Goal: Entertainment & Leisure: Browse casually

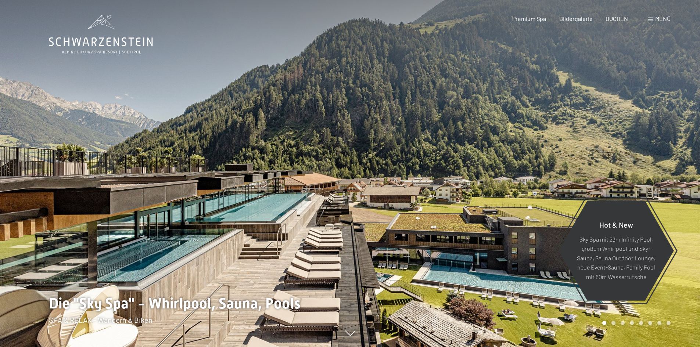
click at [654, 19] on div "Menü" at bounding box center [659, 19] width 22 height 8
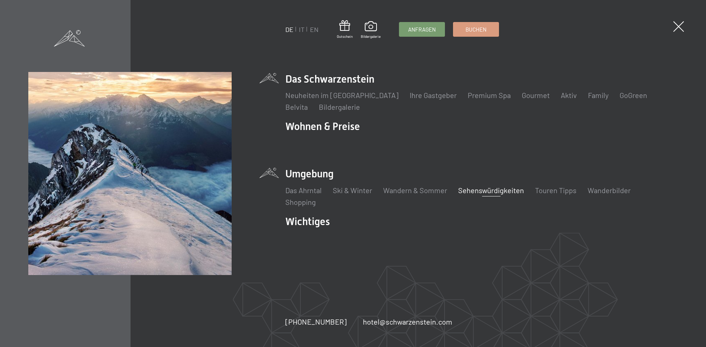
click at [500, 187] on link "Sehenswürdigkeiten" at bounding box center [491, 190] width 66 height 9
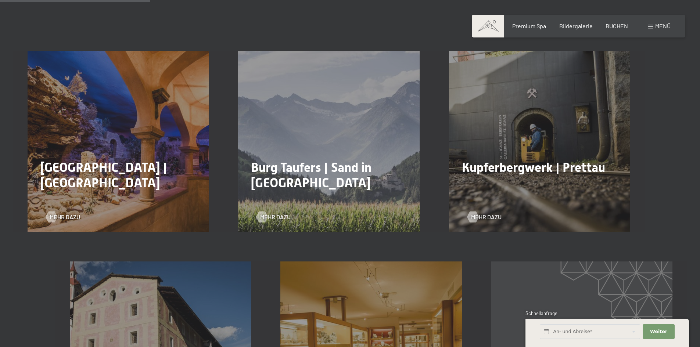
scroll to position [404, 0]
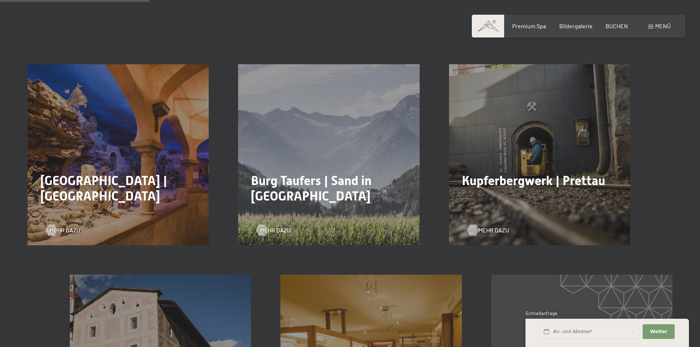
click at [473, 225] on div at bounding box center [473, 230] width 6 height 11
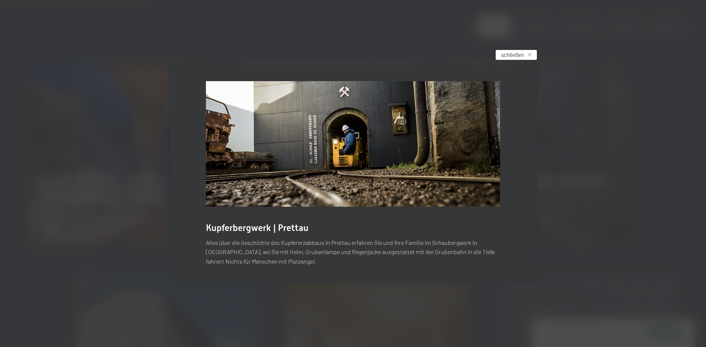
click at [525, 51] on div "schließen" at bounding box center [515, 55] width 41 height 10
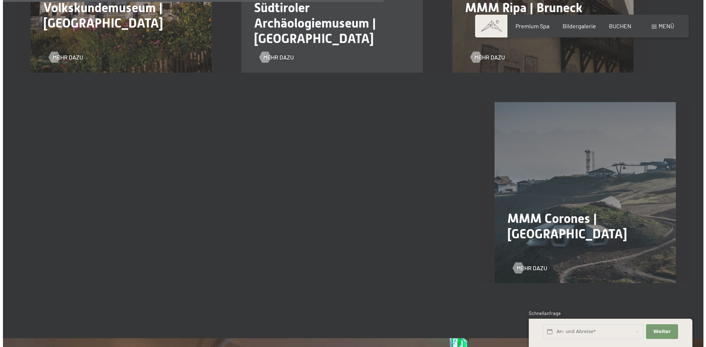
scroll to position [1029, 0]
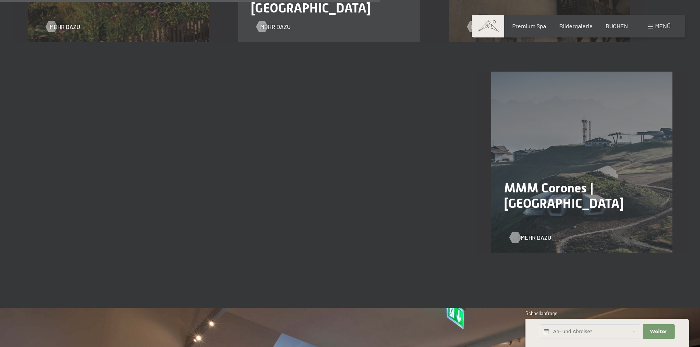
click at [536, 234] on span "Mehr dazu" at bounding box center [536, 238] width 31 height 8
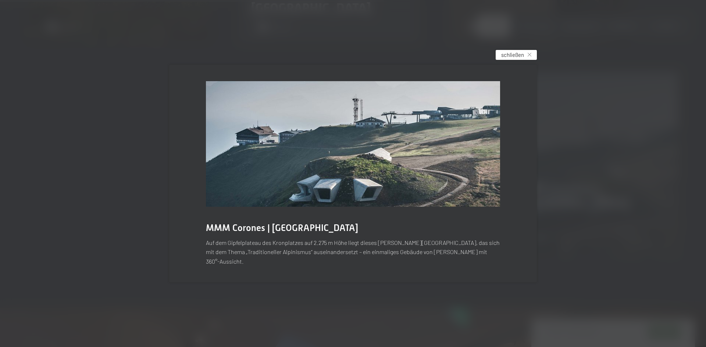
click at [529, 57] on icon at bounding box center [529, 55] width 4 height 4
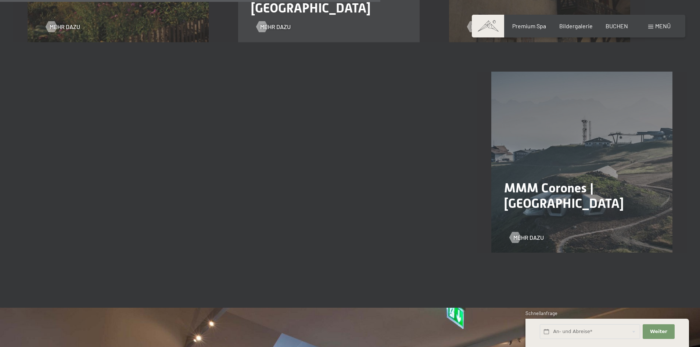
click at [658, 27] on span "Menü" at bounding box center [662, 25] width 15 height 7
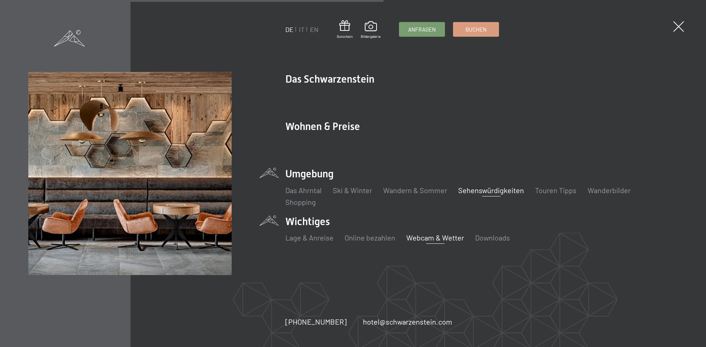
click at [426, 241] on link "Webcam & Wetter" at bounding box center [435, 237] width 58 height 9
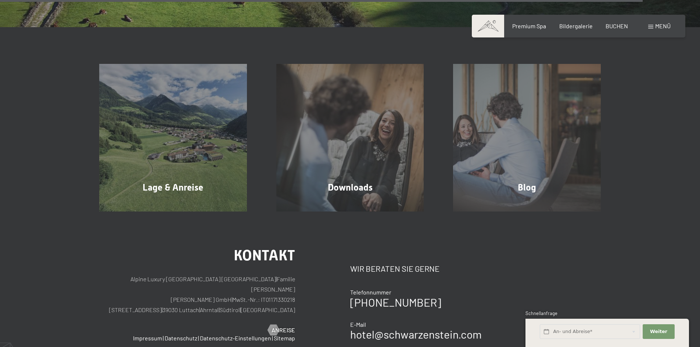
scroll to position [2242, 0]
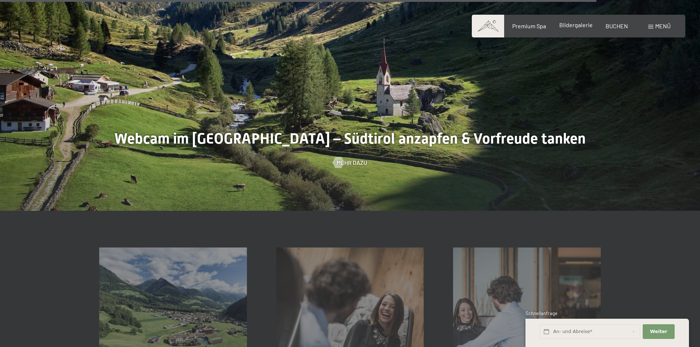
click at [578, 27] on span "Bildergalerie" at bounding box center [575, 24] width 33 height 7
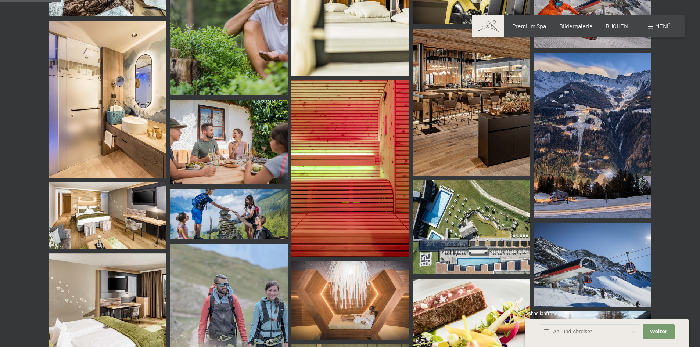
scroll to position [809, 0]
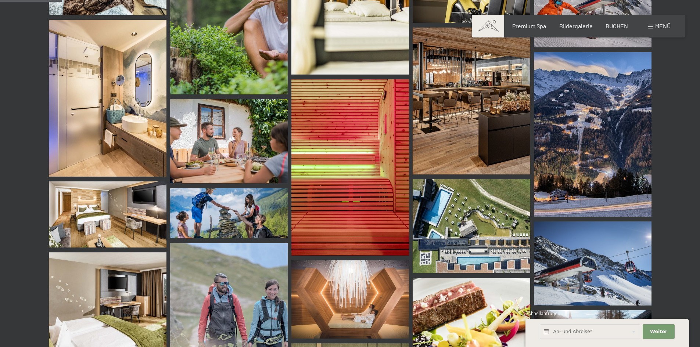
click at [470, 115] on img at bounding box center [472, 101] width 118 height 147
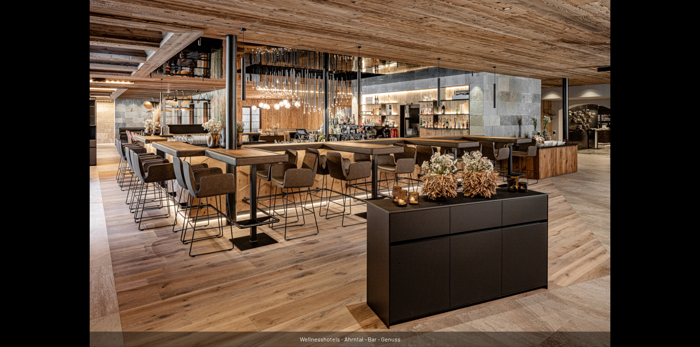
scroll to position [956, 0]
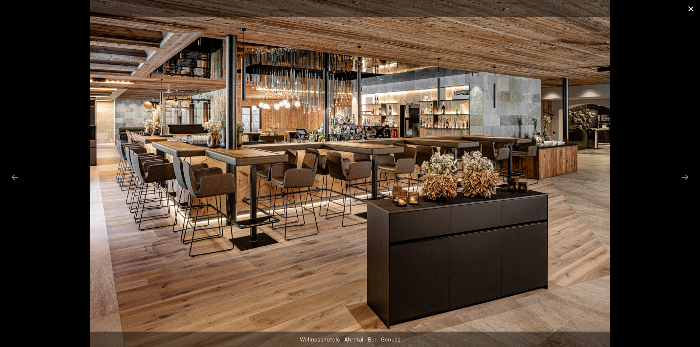
click at [691, 6] on button "Close gallery" at bounding box center [691, 8] width 18 height 17
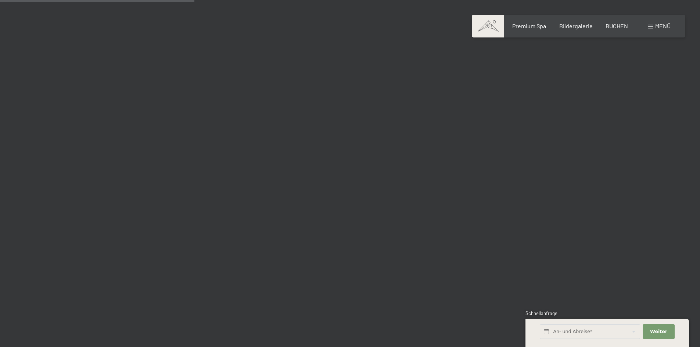
scroll to position [2573, 0]
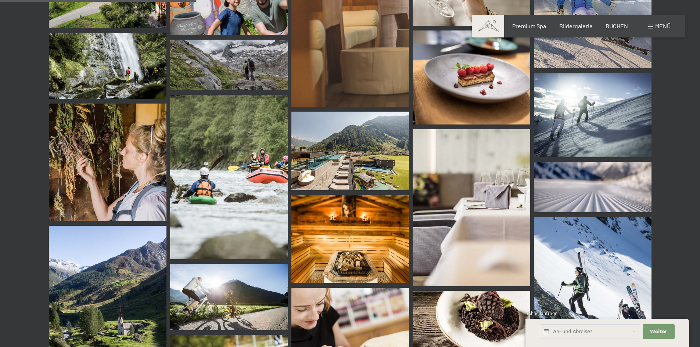
click at [358, 147] on img at bounding box center [350, 151] width 118 height 78
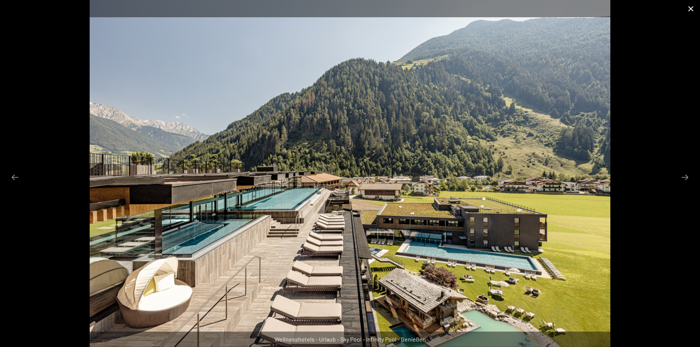
click at [694, 10] on button "Close gallery" at bounding box center [691, 8] width 18 height 17
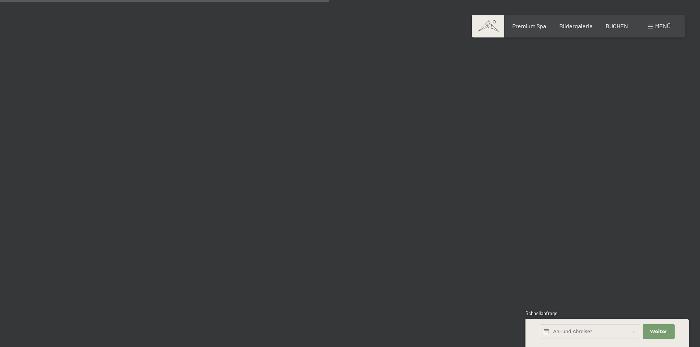
scroll to position [4337, 0]
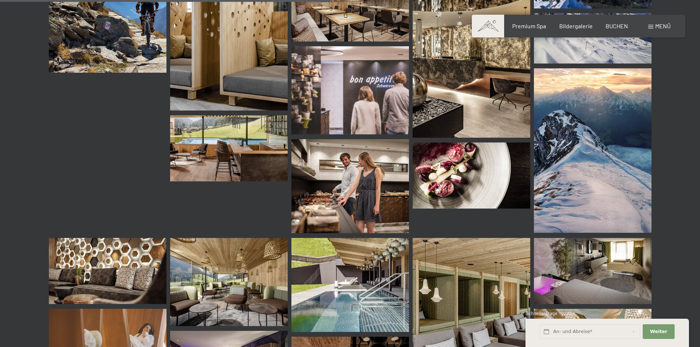
click at [329, 188] on img at bounding box center [350, 186] width 118 height 94
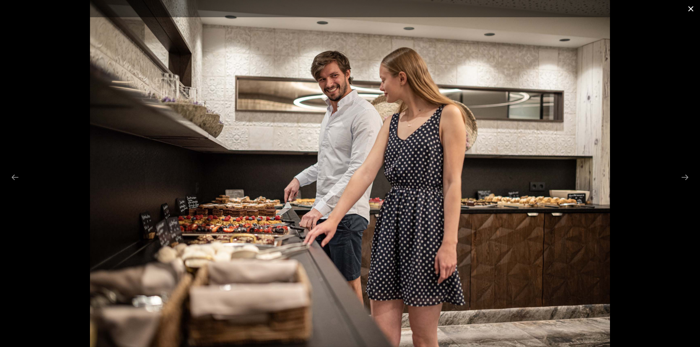
click at [689, 10] on button "Close gallery" at bounding box center [691, 8] width 18 height 17
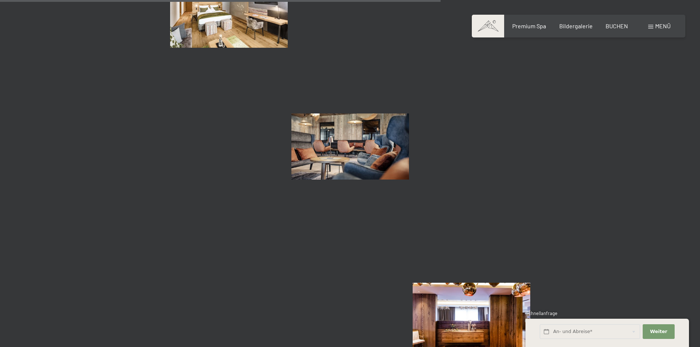
scroll to position [5844, 0]
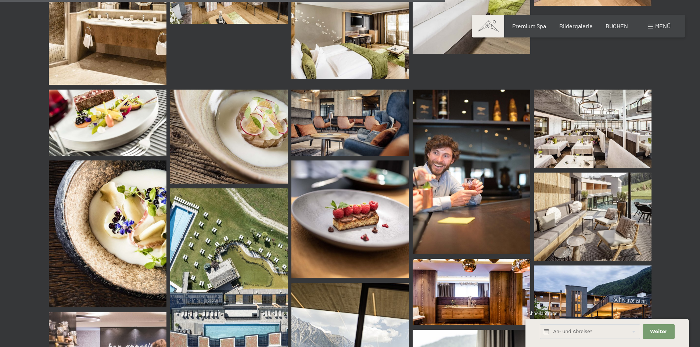
click at [568, 129] on img at bounding box center [593, 129] width 118 height 78
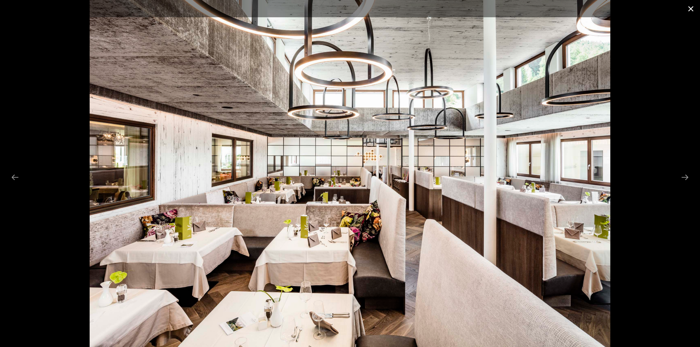
click at [689, 10] on button "Close gallery" at bounding box center [691, 8] width 18 height 17
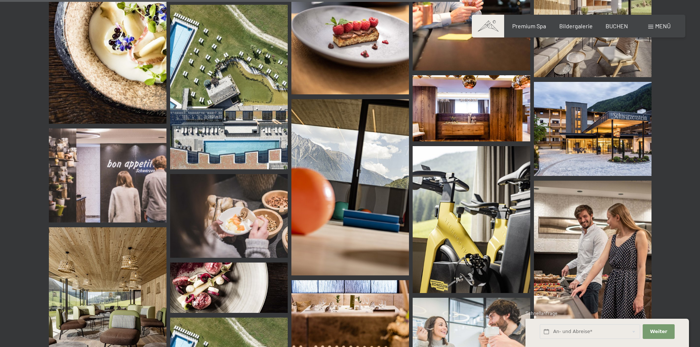
scroll to position [6065, 0]
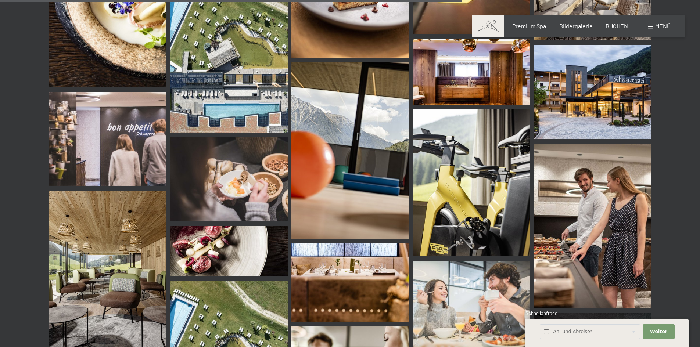
click at [567, 108] on img at bounding box center [593, 92] width 118 height 94
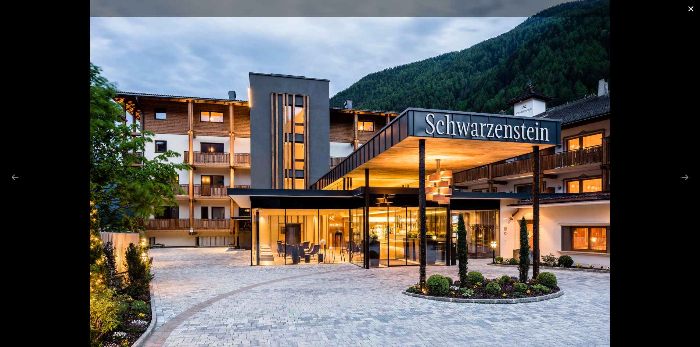
click at [686, 9] on button "Close gallery" at bounding box center [691, 8] width 18 height 17
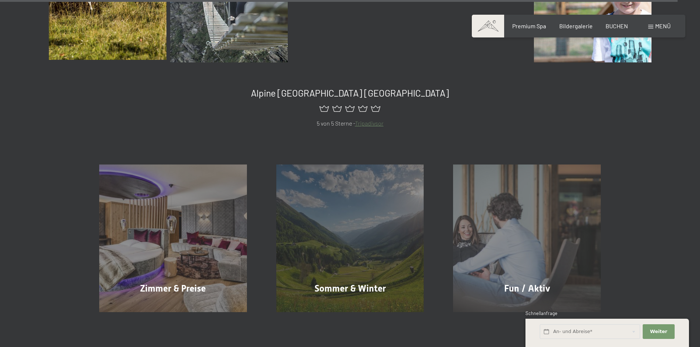
scroll to position [8932, 0]
